Goal: Information Seeking & Learning: Learn about a topic

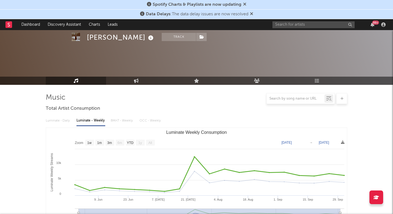
select select "1w"
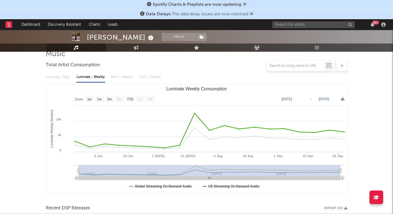
scroll to position [41, 0]
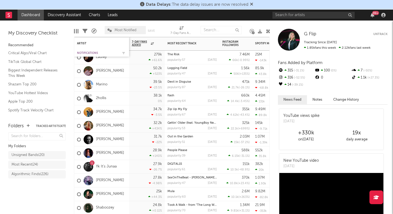
click at [86, 53] on div "Notifications" at bounding box center [97, 53] width 41 height 3
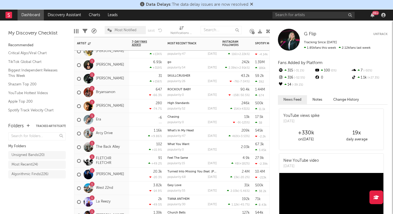
click at [123, 139] on div "1 Arcy Drive" at bounding box center [101, 134] width 55 height 14
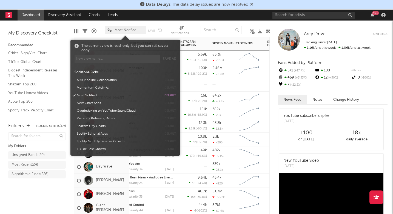
click at [120, 31] on span "Most Notified" at bounding box center [126, 31] width 22 height 4
click at [96, 88] on button "Momentum Catch-All" at bounding box center [118, 88] width 87 height 8
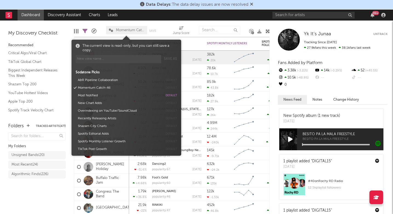
click at [45, 198] on div "Folders Tracked Artists ( 477 ) My Folders Unsigned Bands ( 20 ) Most Recent ( …" at bounding box center [37, 166] width 74 height 97
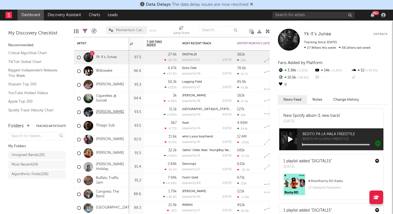
click at [107, 113] on link "Solon Holt" at bounding box center [110, 112] width 28 height 5
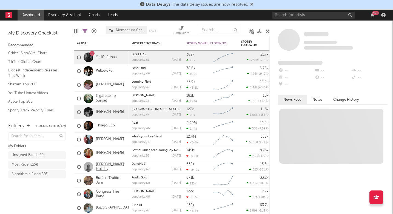
click at [113, 168] on link "Keli Holiday" at bounding box center [111, 167] width 30 height 9
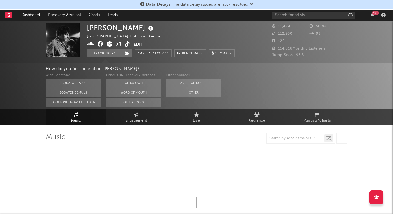
select select "6m"
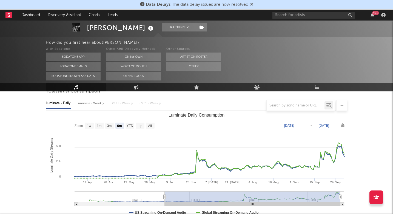
scroll to position [54, 0]
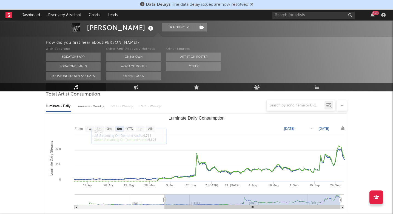
click at [96, 106] on div at bounding box center [197, 105] width 302 height 11
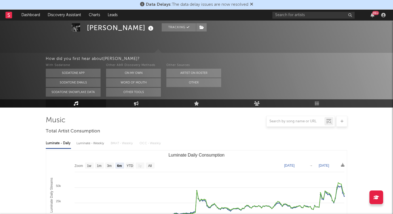
scroll to position [5, 0]
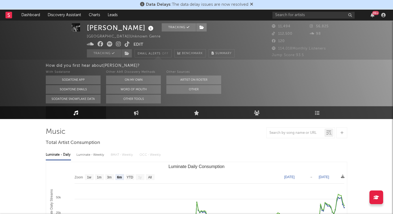
click at [83, 154] on div "Luminate - Weekly" at bounding box center [90, 155] width 29 height 9
select select "6m"
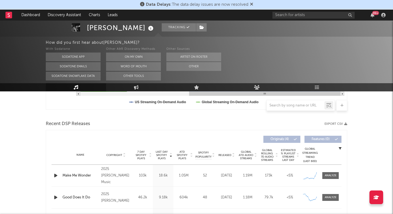
scroll to position [180, 0]
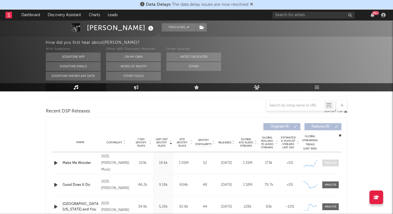
click at [329, 166] on span at bounding box center [330, 163] width 16 height 7
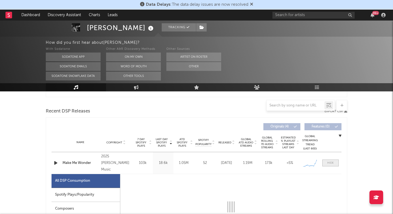
select select "6m"
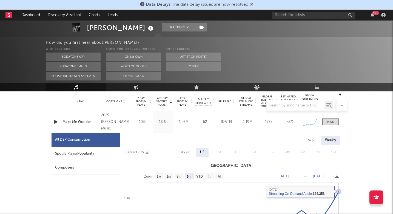
scroll to position [216, 0]
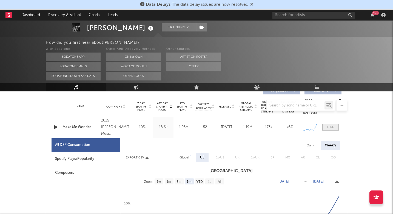
click at [330, 129] on div at bounding box center [330, 127] width 7 height 4
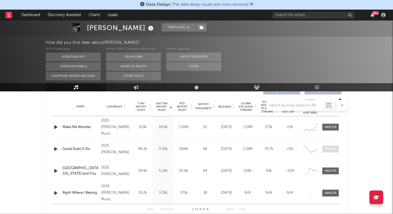
click at [328, 151] on div at bounding box center [331, 149] width 12 height 4
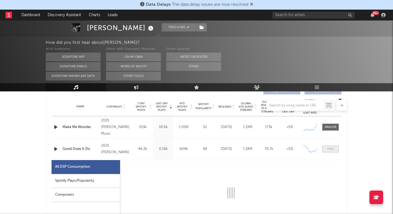
select select "1w"
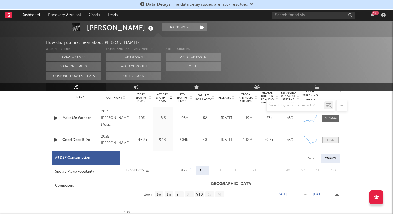
scroll to position [224, 0]
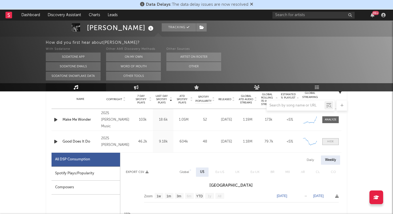
click at [330, 143] on div at bounding box center [330, 142] width 7 height 4
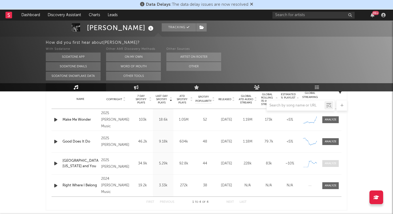
click at [330, 163] on div at bounding box center [331, 164] width 12 height 4
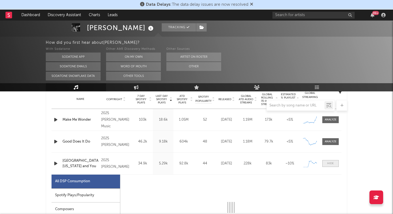
select select "1w"
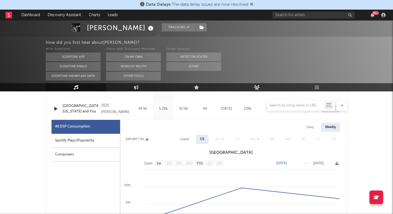
scroll to position [274, 0]
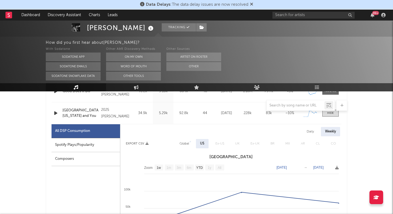
click at [313, 133] on div "Daily" at bounding box center [311, 131] width 16 height 9
select select "1w"
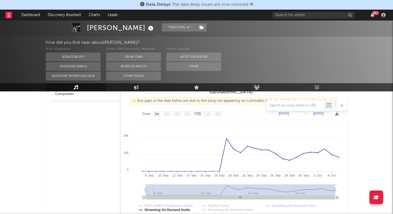
scroll to position [340, 0]
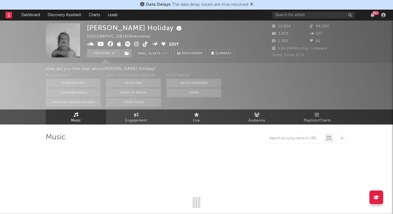
select select "6m"
